Goal: Manage account settings: Manage account settings

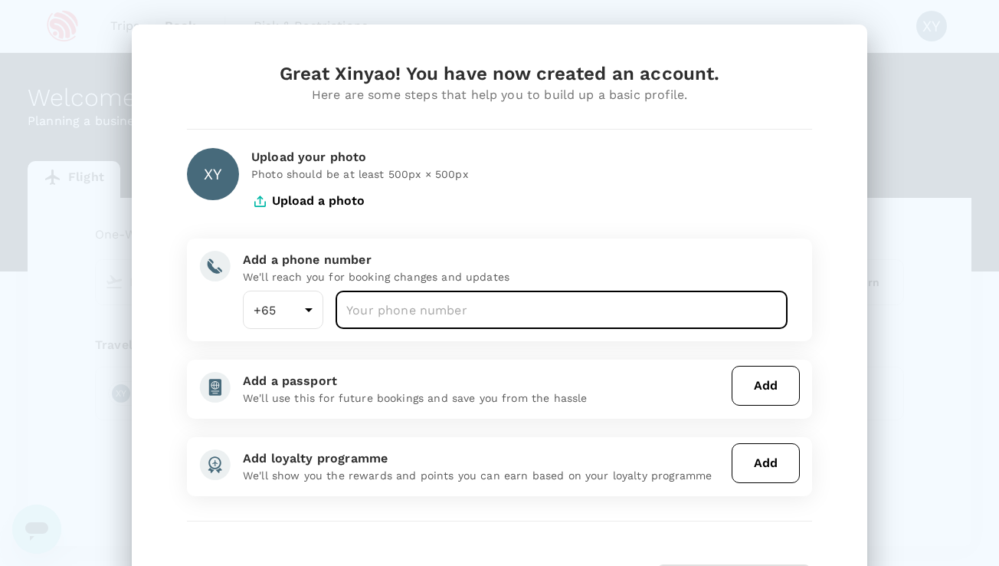
click at [391, 318] on input "number" at bounding box center [562, 309] width 452 height 38
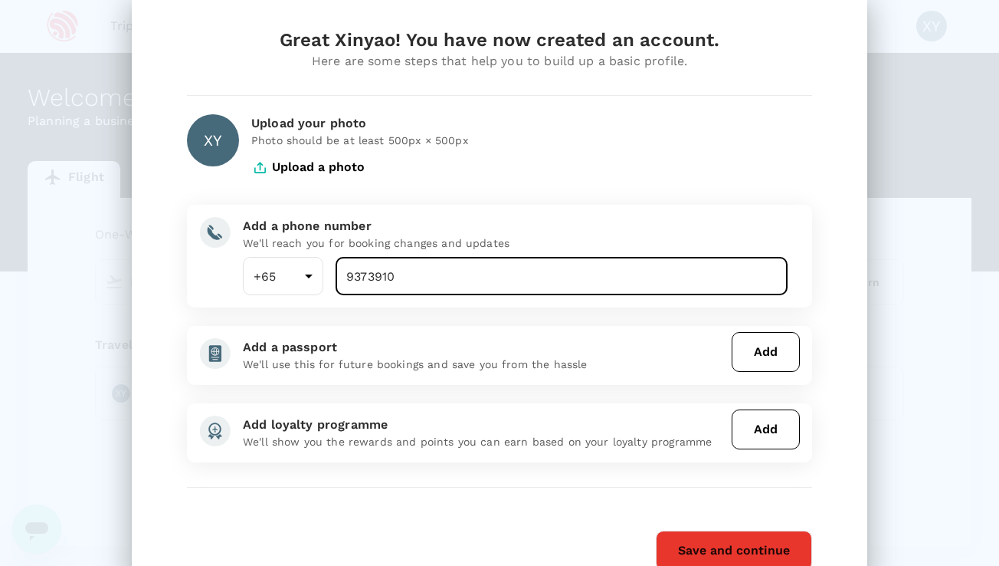
scroll to position [100, 0]
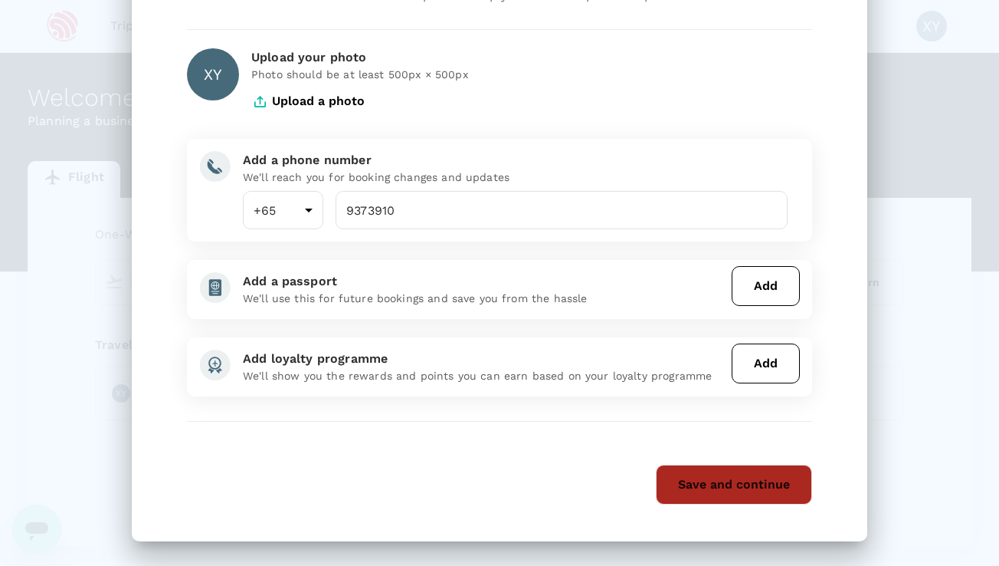
click at [726, 487] on button "Save and continue" at bounding box center [734, 484] width 156 height 40
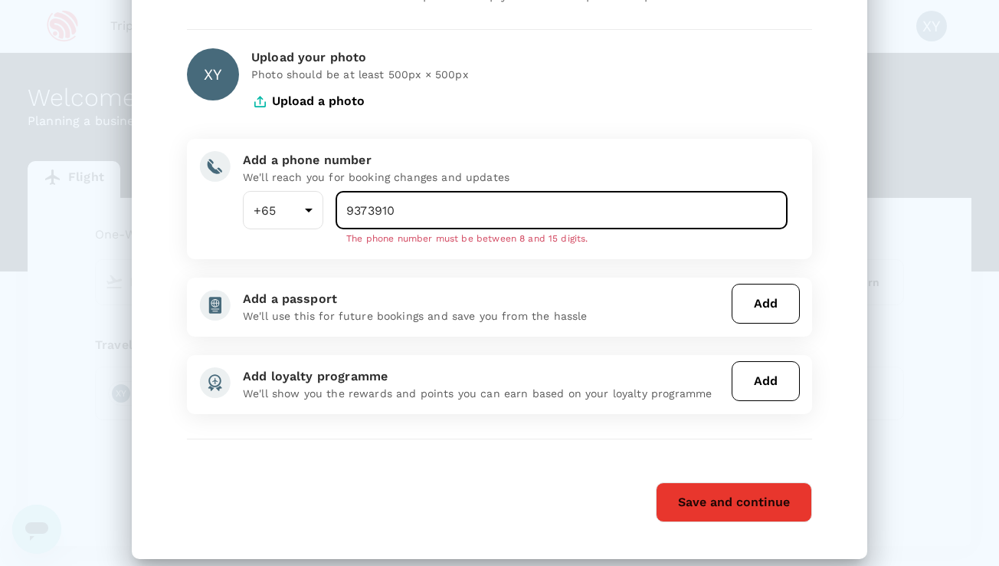
click at [384, 210] on input "9373910" at bounding box center [562, 210] width 452 height 38
type input "93739310"
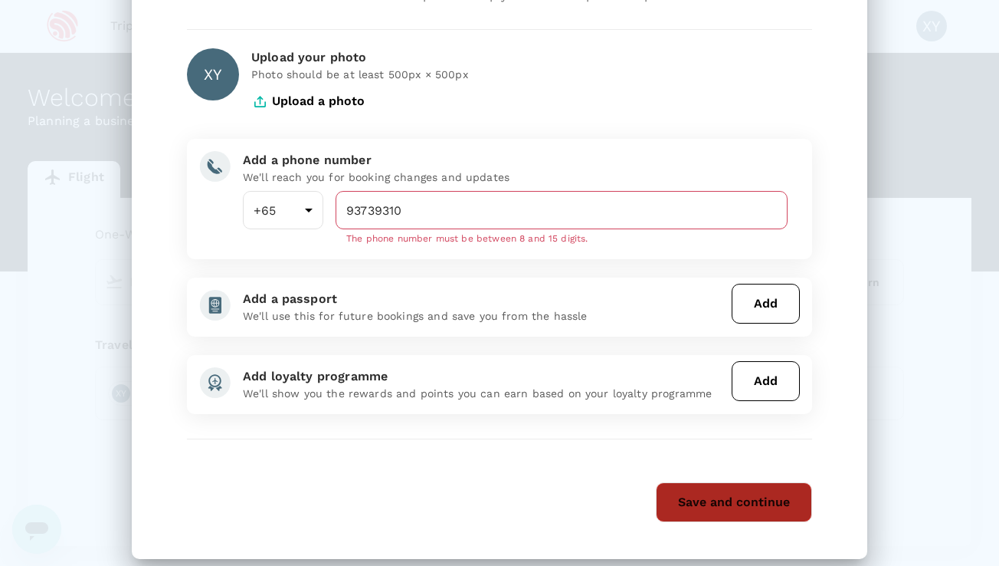
click at [777, 490] on button "Save and continue" at bounding box center [734, 502] width 156 height 40
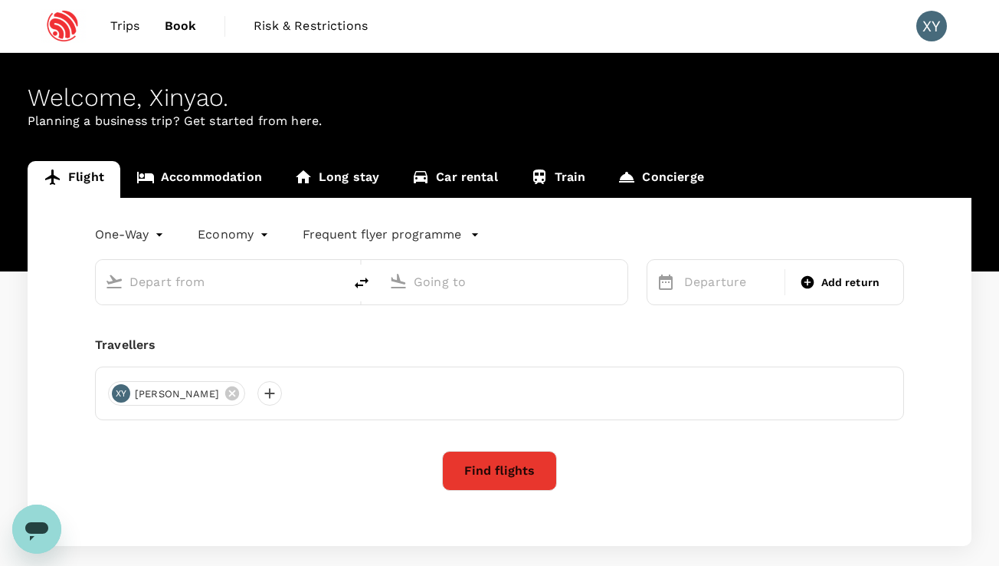
click at [59, 42] on img at bounding box center [63, 26] width 71 height 34
click at [120, 28] on span "Trips" at bounding box center [125, 26] width 30 height 18
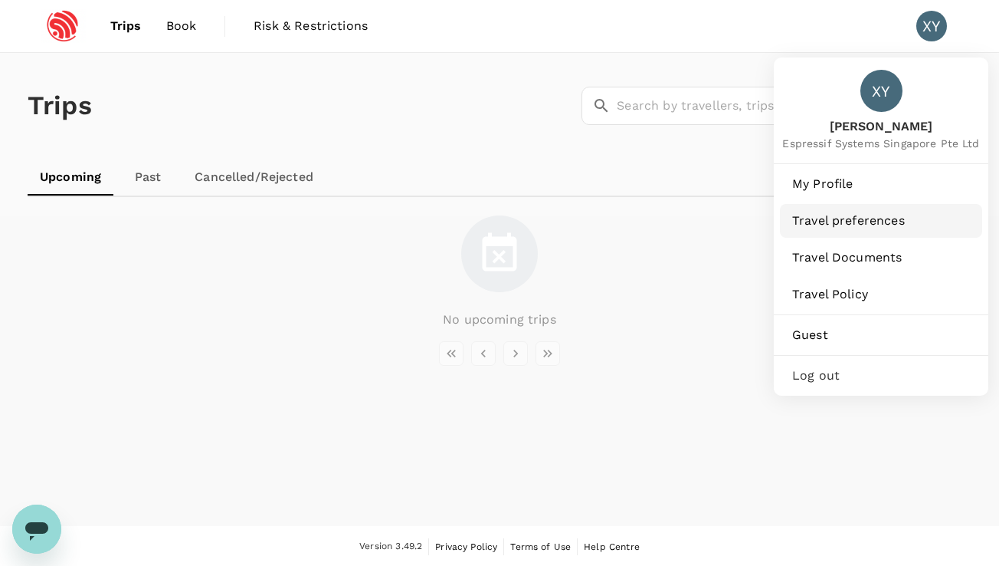
click at [853, 208] on link "Travel preferences" at bounding box center [881, 221] width 202 height 34
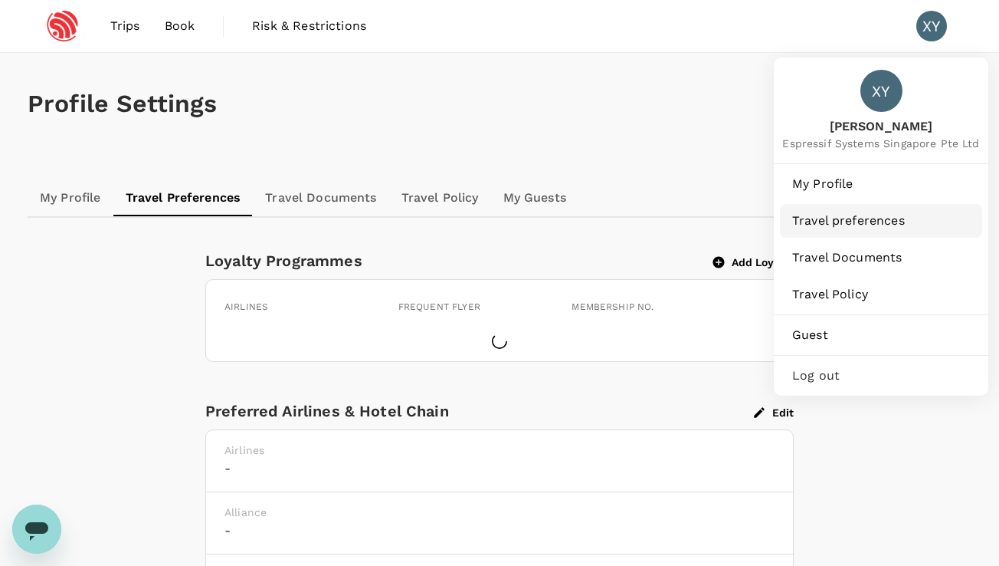
click at [853, 208] on link "Travel preferences" at bounding box center [881, 221] width 202 height 34
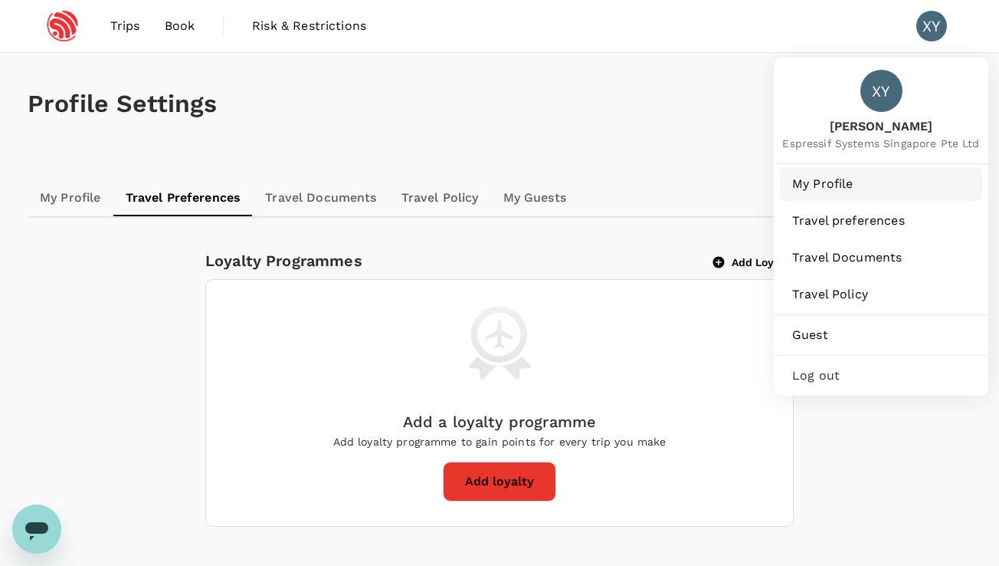
click at [853, 195] on link "My Profile" at bounding box center [881, 184] width 202 height 34
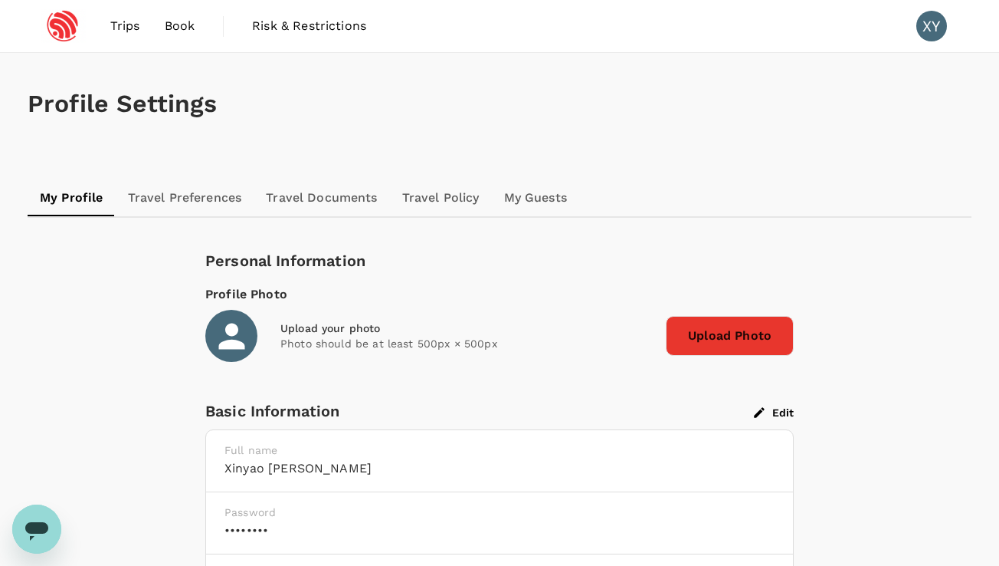
click at [127, 19] on span "Trips" at bounding box center [125, 26] width 30 height 18
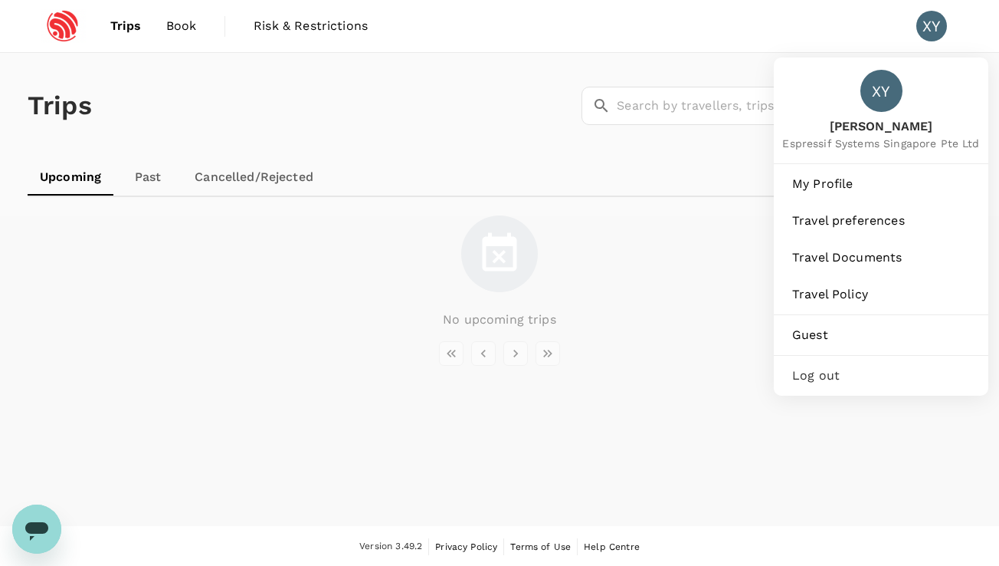
click at [937, 25] on div "XY" at bounding box center [932, 26] width 31 height 31
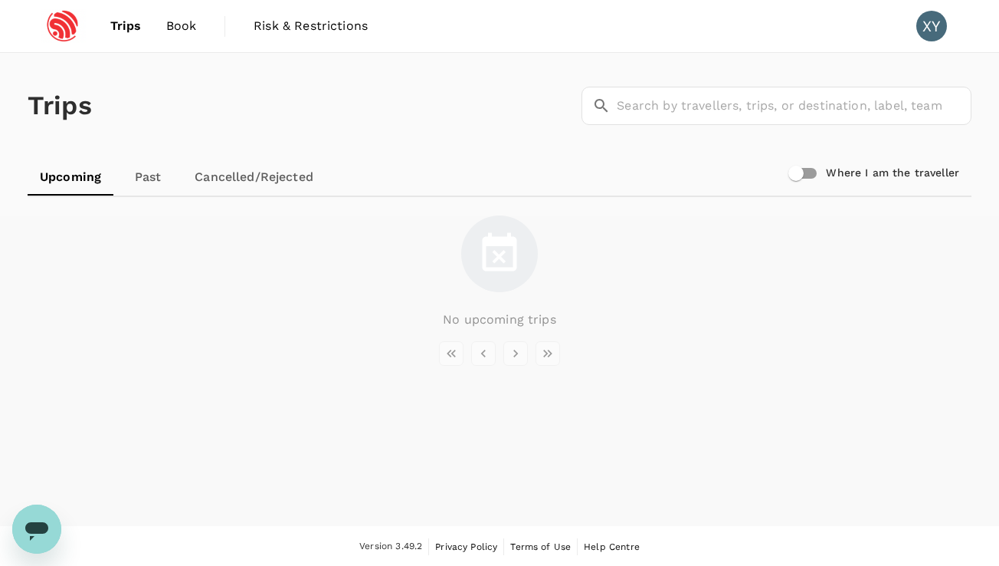
click at [937, 25] on div "XY" at bounding box center [932, 26] width 31 height 31
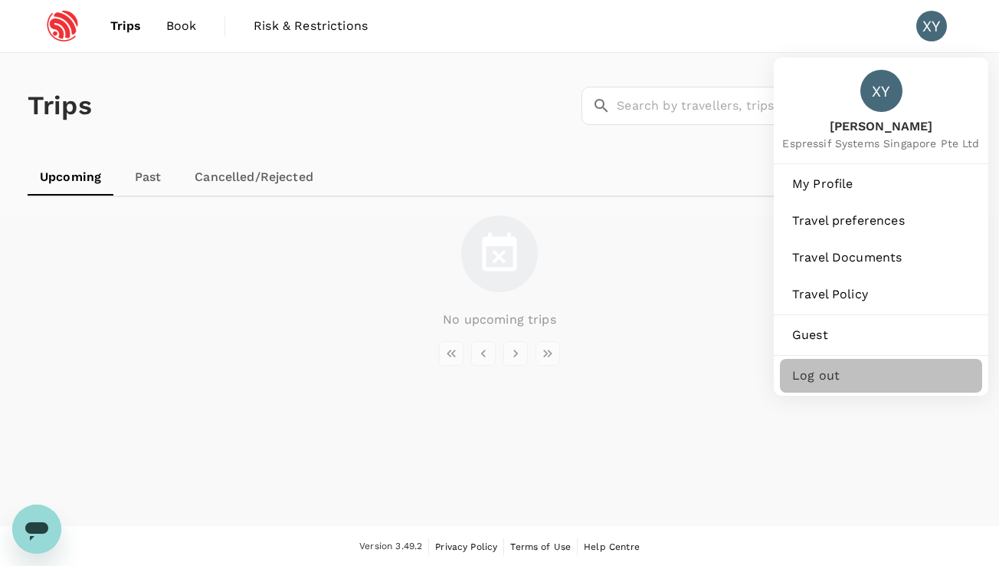
click at [853, 370] on span "Log out" at bounding box center [881, 375] width 178 height 18
